Goal: Obtain resource: Obtain resource

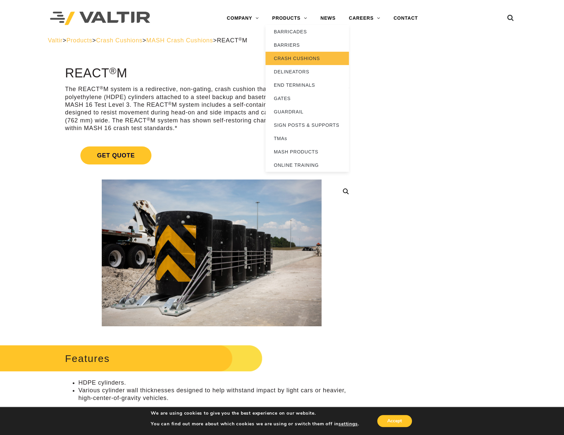
click at [305, 64] on link "CRASH CUSHIONS" at bounding box center [307, 58] width 83 height 13
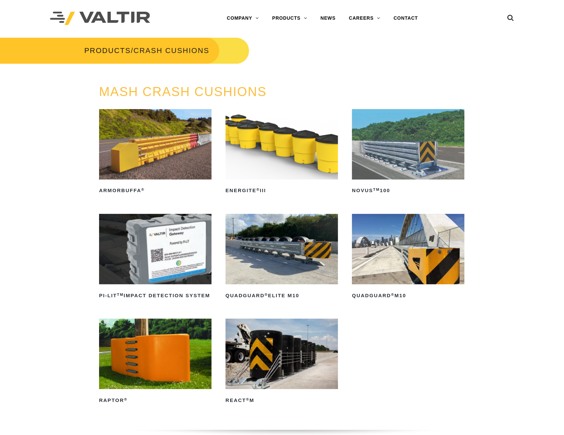
click at [444, 258] on img at bounding box center [408, 249] width 112 height 70
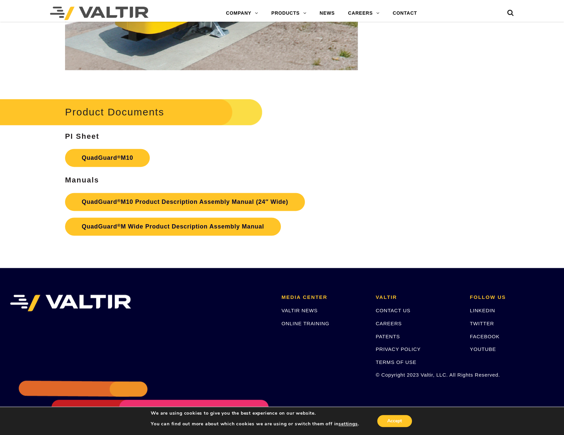
scroll to position [2176, 0]
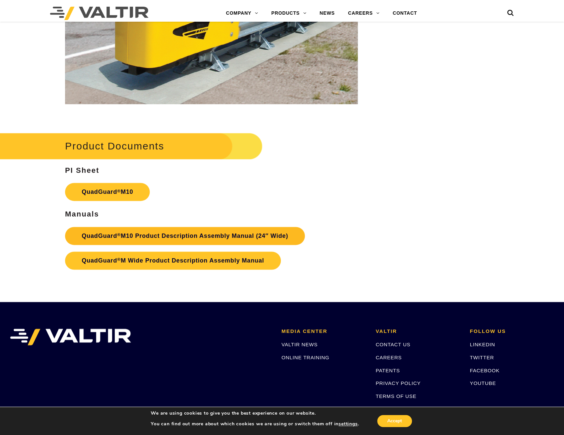
click at [208, 238] on link "QuadGuard ® M10 Product Description Assembly Manual (24″ Wide)" at bounding box center [185, 236] width 240 height 18
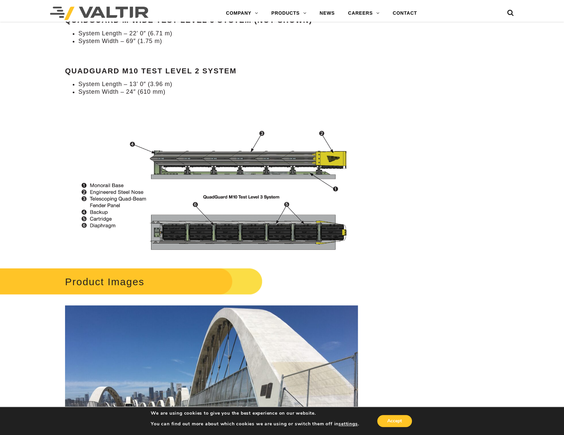
scroll to position [675, 0]
